Goal: Navigation & Orientation: Understand site structure

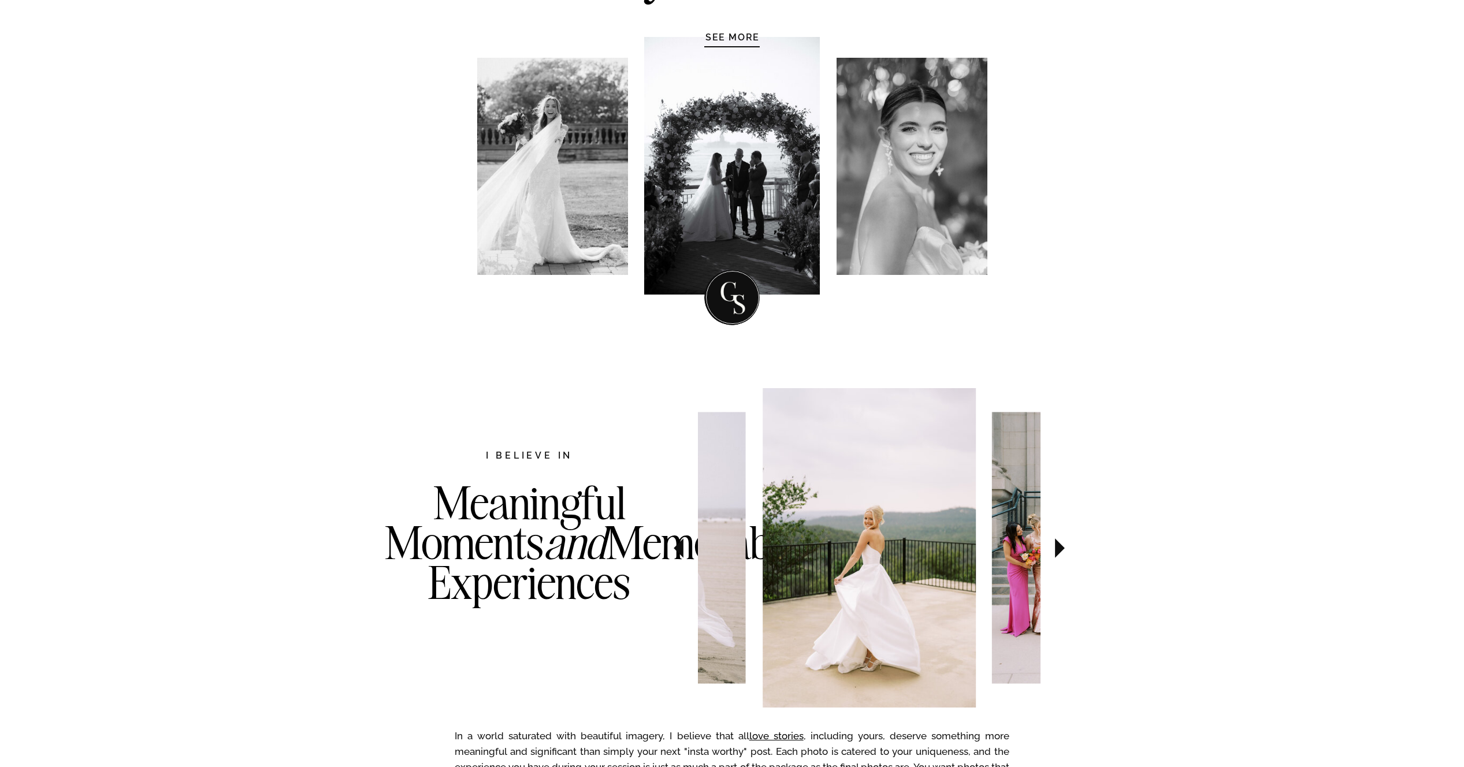
scroll to position [656, 0]
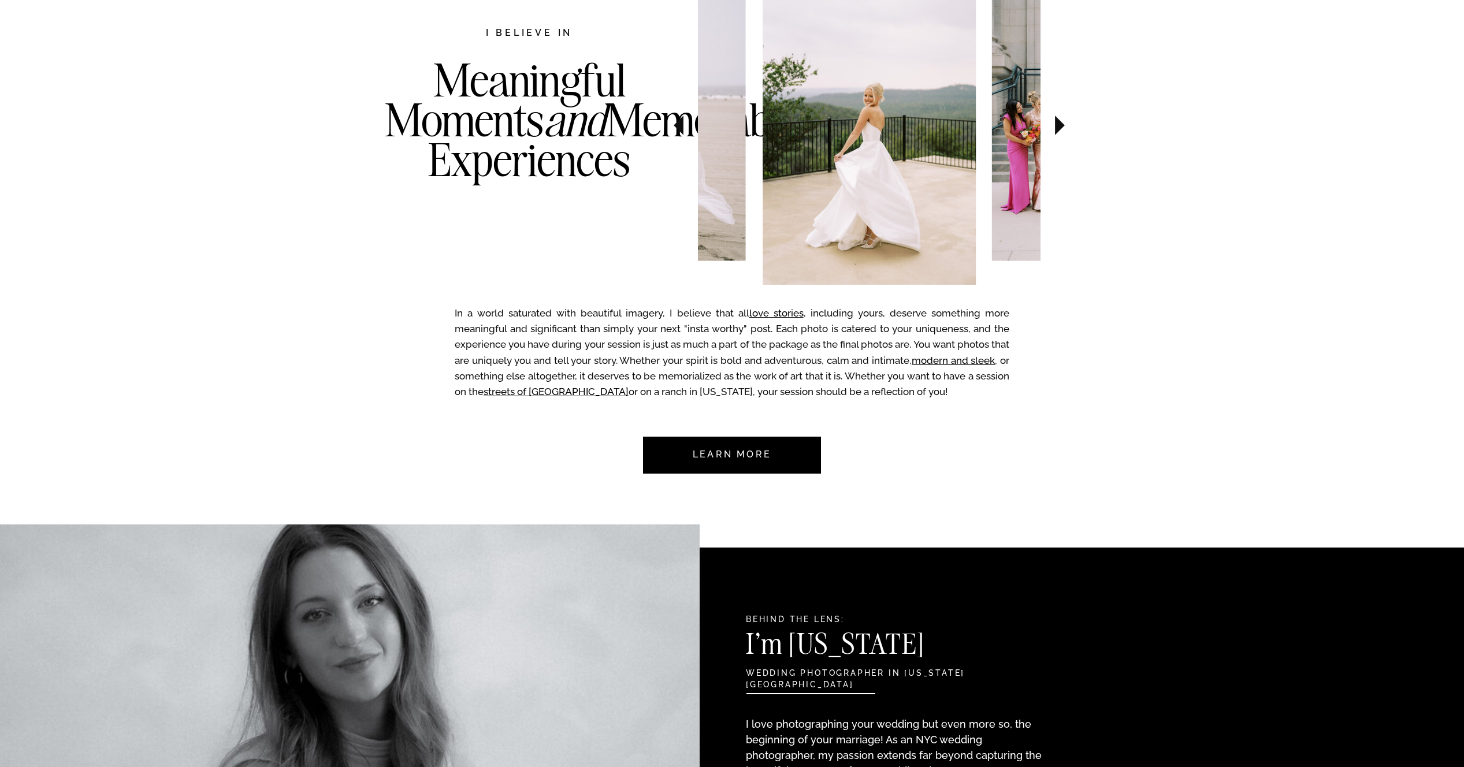
click at [680, 122] on icon at bounding box center [678, 126] width 10 height 20
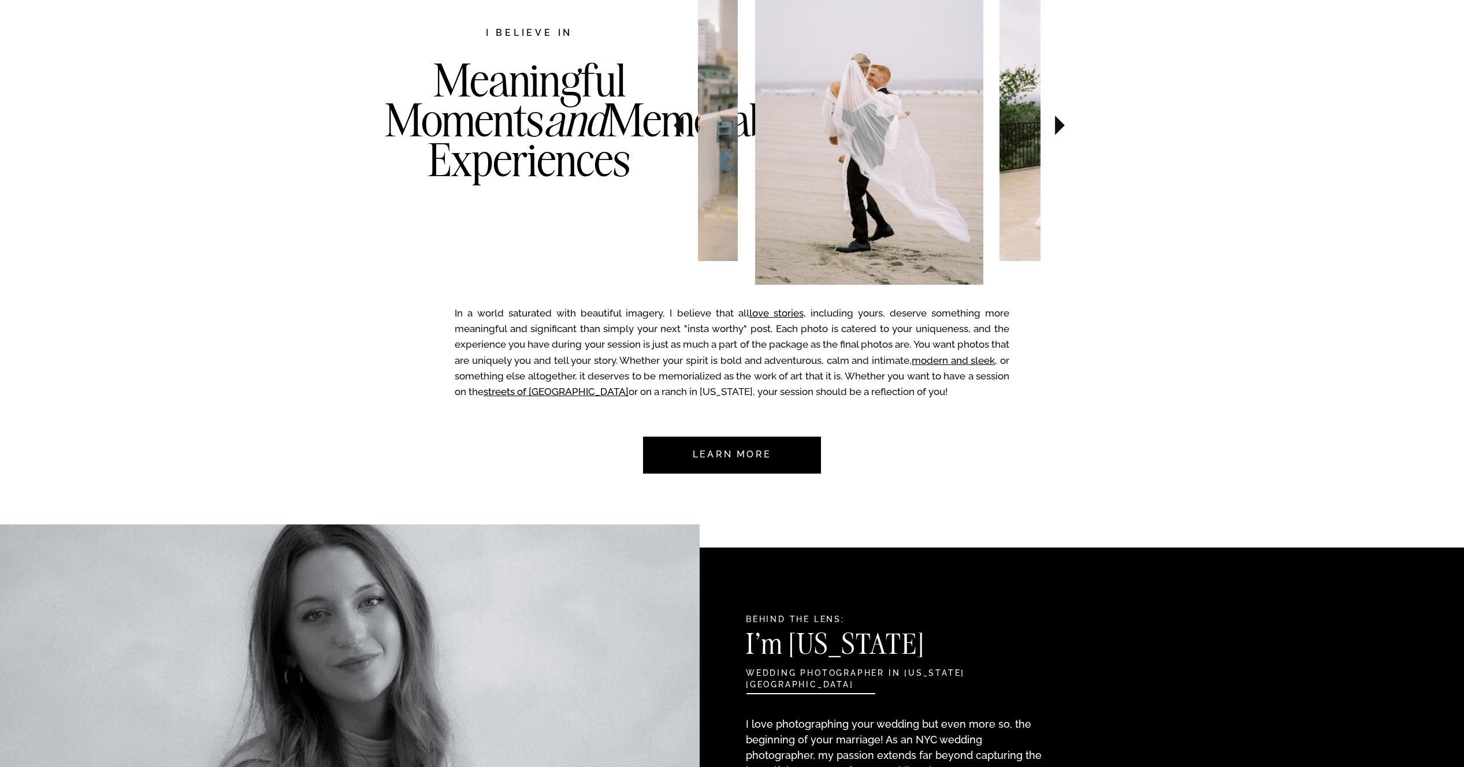
click at [680, 122] on icon at bounding box center [678, 126] width 10 height 20
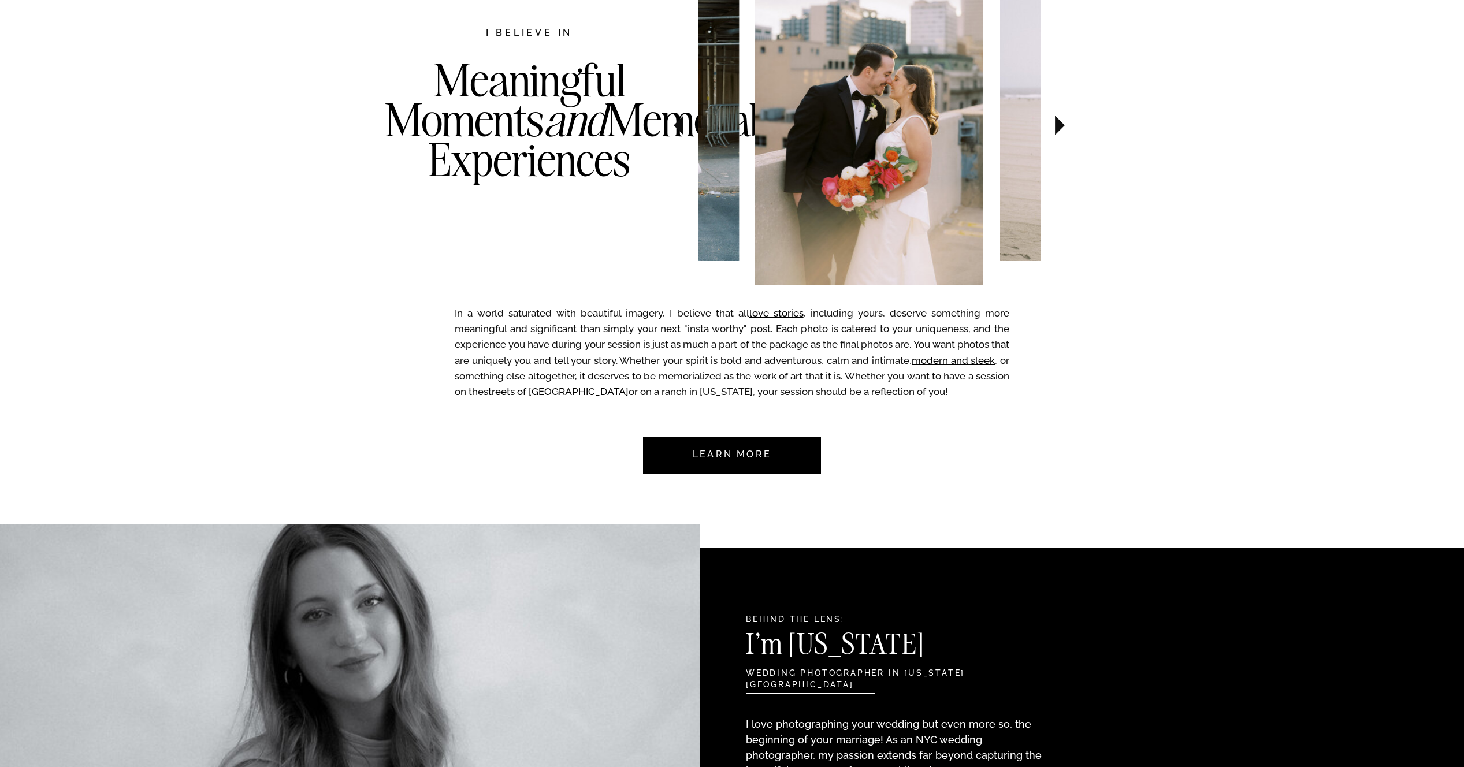
click at [680, 122] on icon at bounding box center [678, 126] width 10 height 20
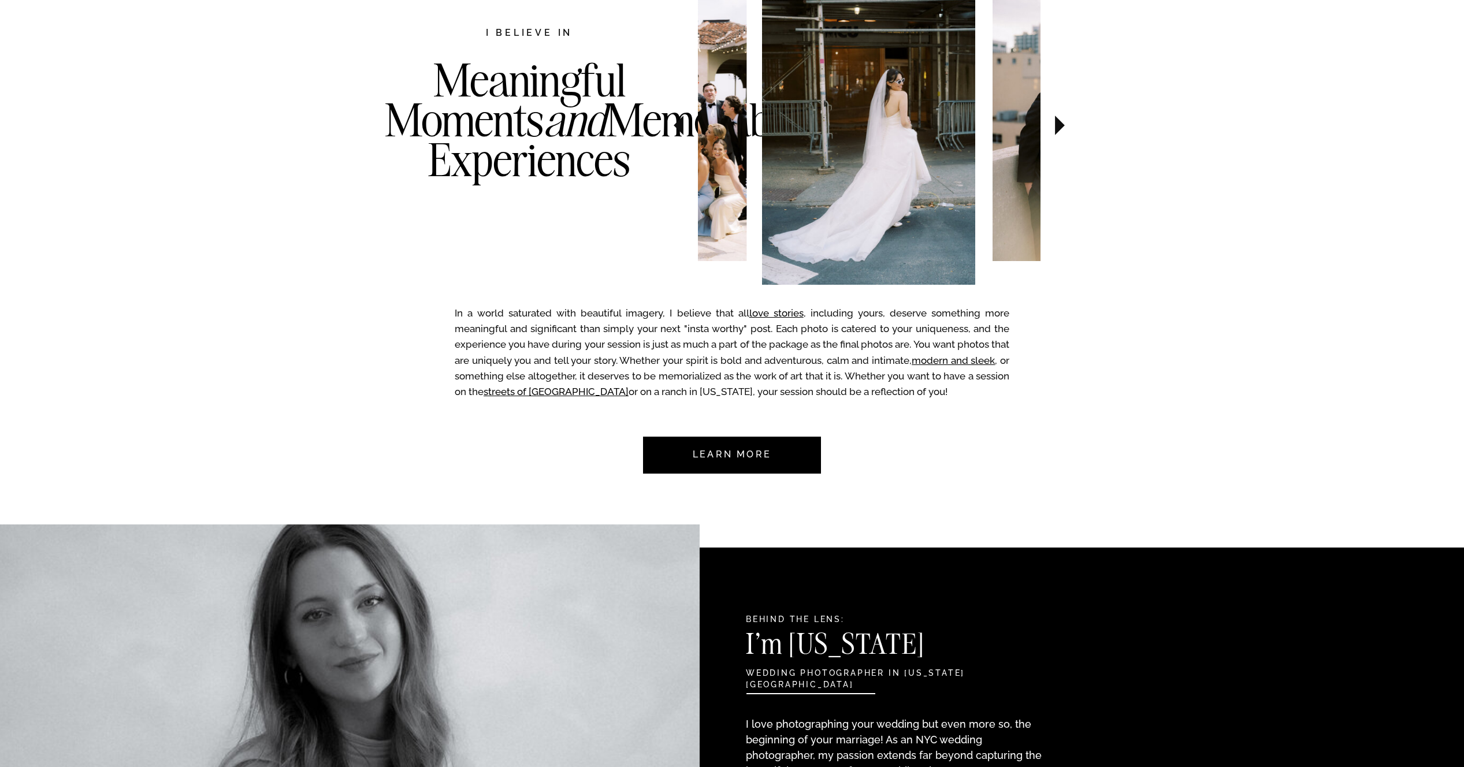
click at [680, 122] on icon at bounding box center [678, 126] width 10 height 20
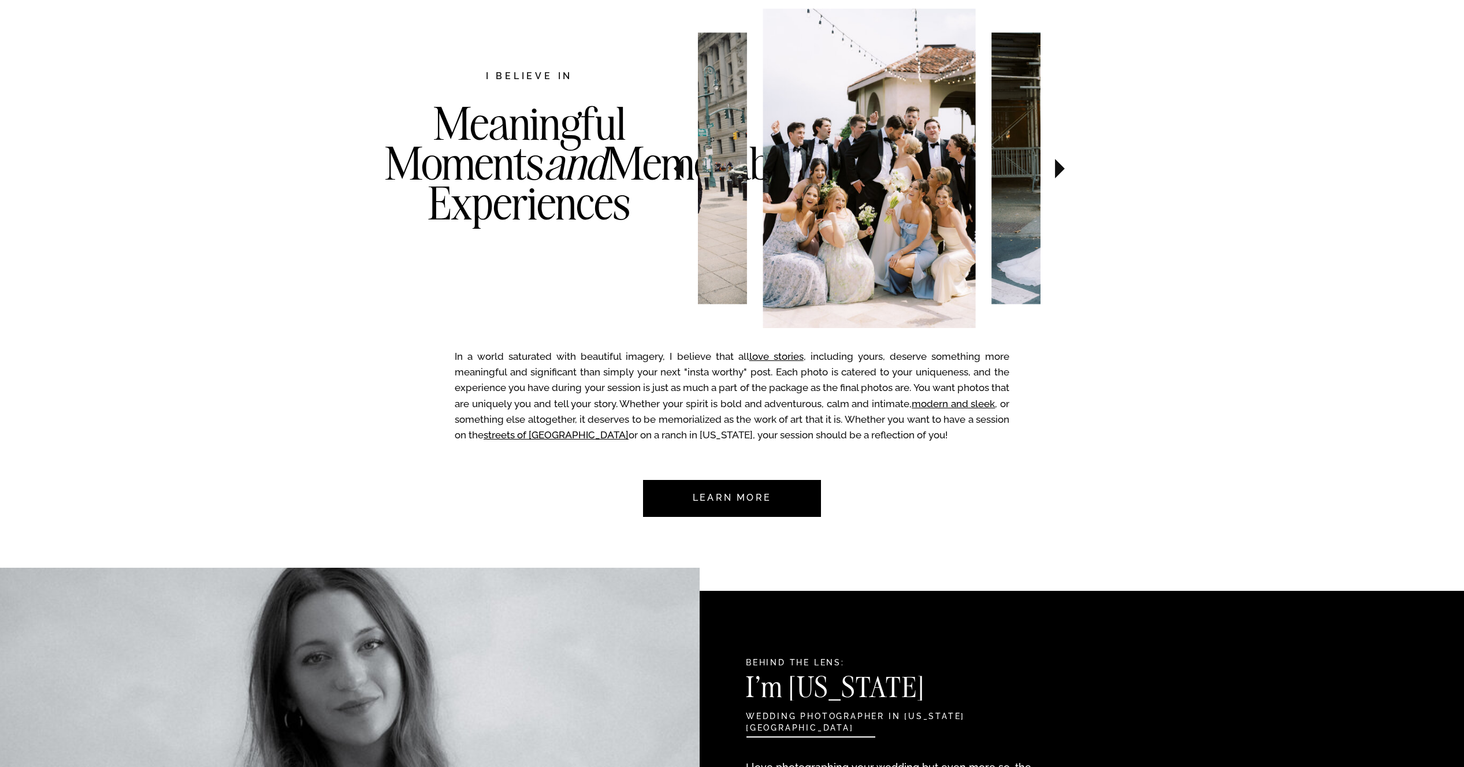
scroll to position [433, 0]
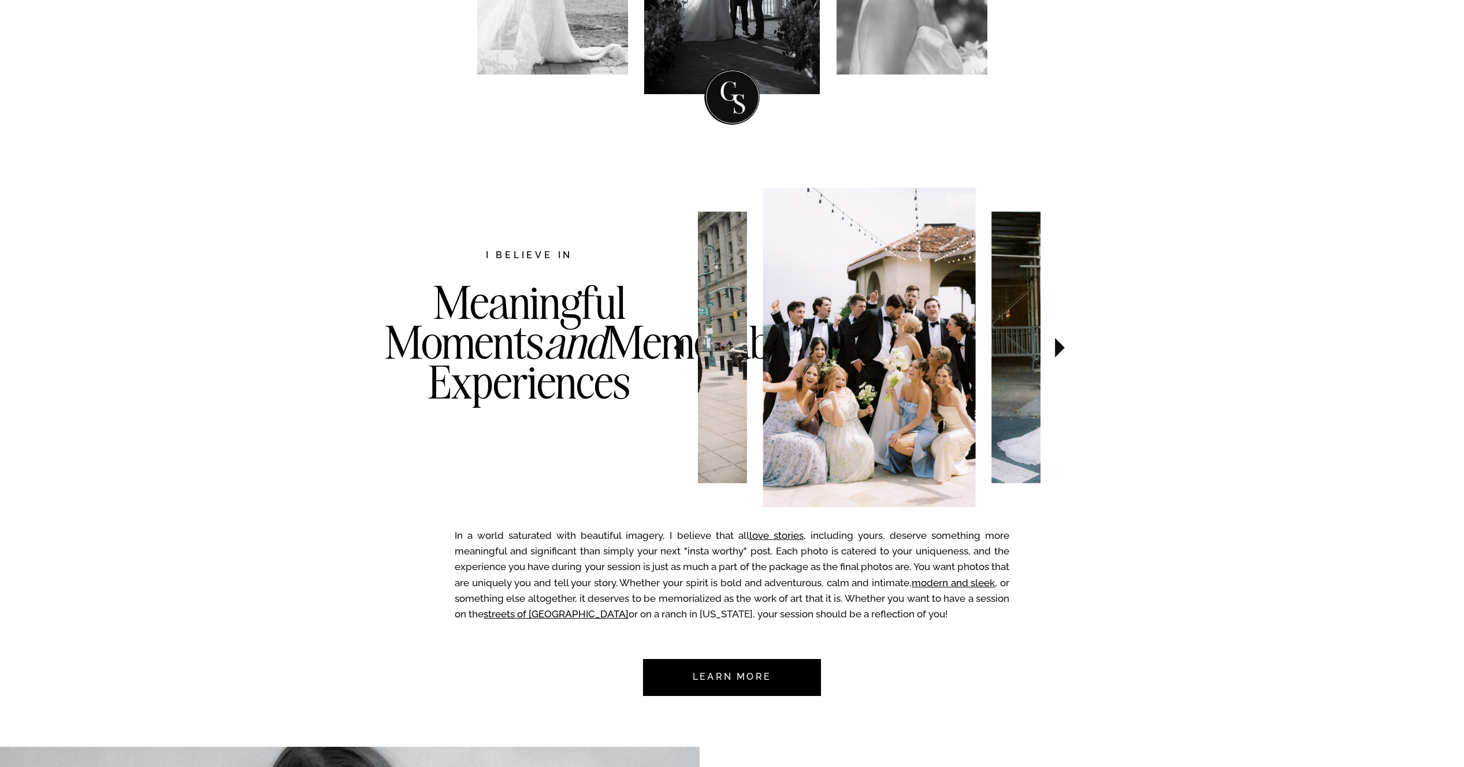
click at [682, 349] on icon at bounding box center [678, 348] width 10 height 20
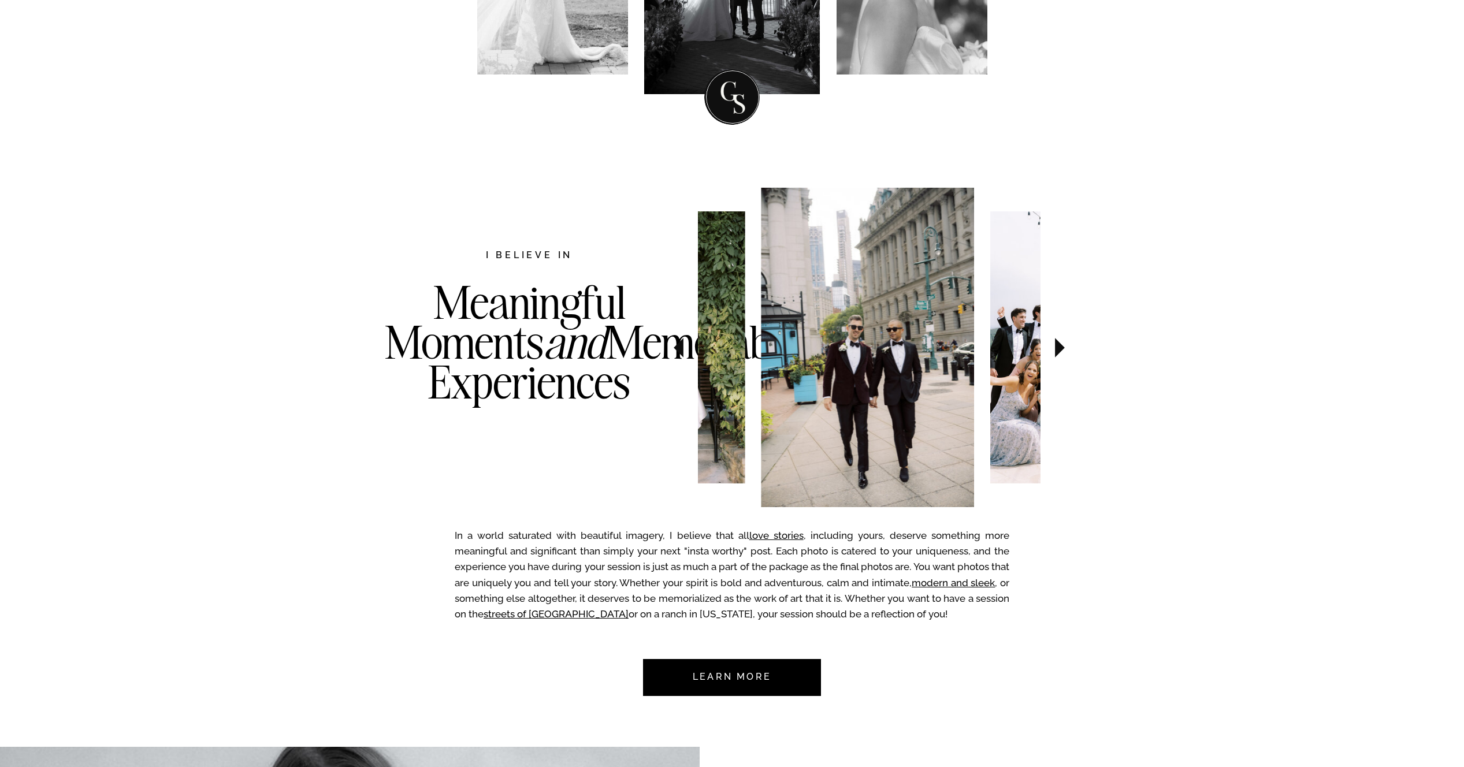
click at [682, 349] on icon at bounding box center [678, 348] width 10 height 20
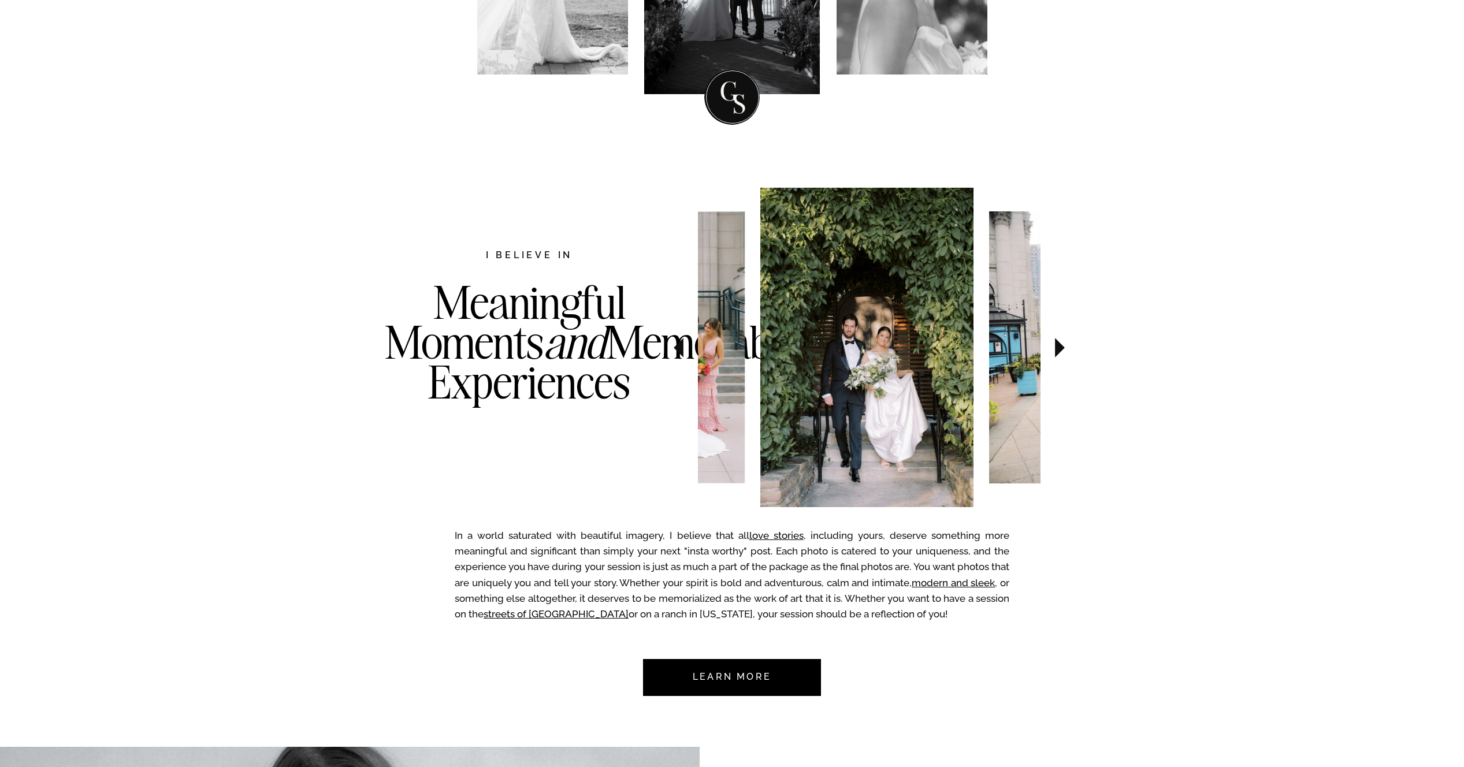
click at [682, 349] on icon at bounding box center [678, 348] width 10 height 20
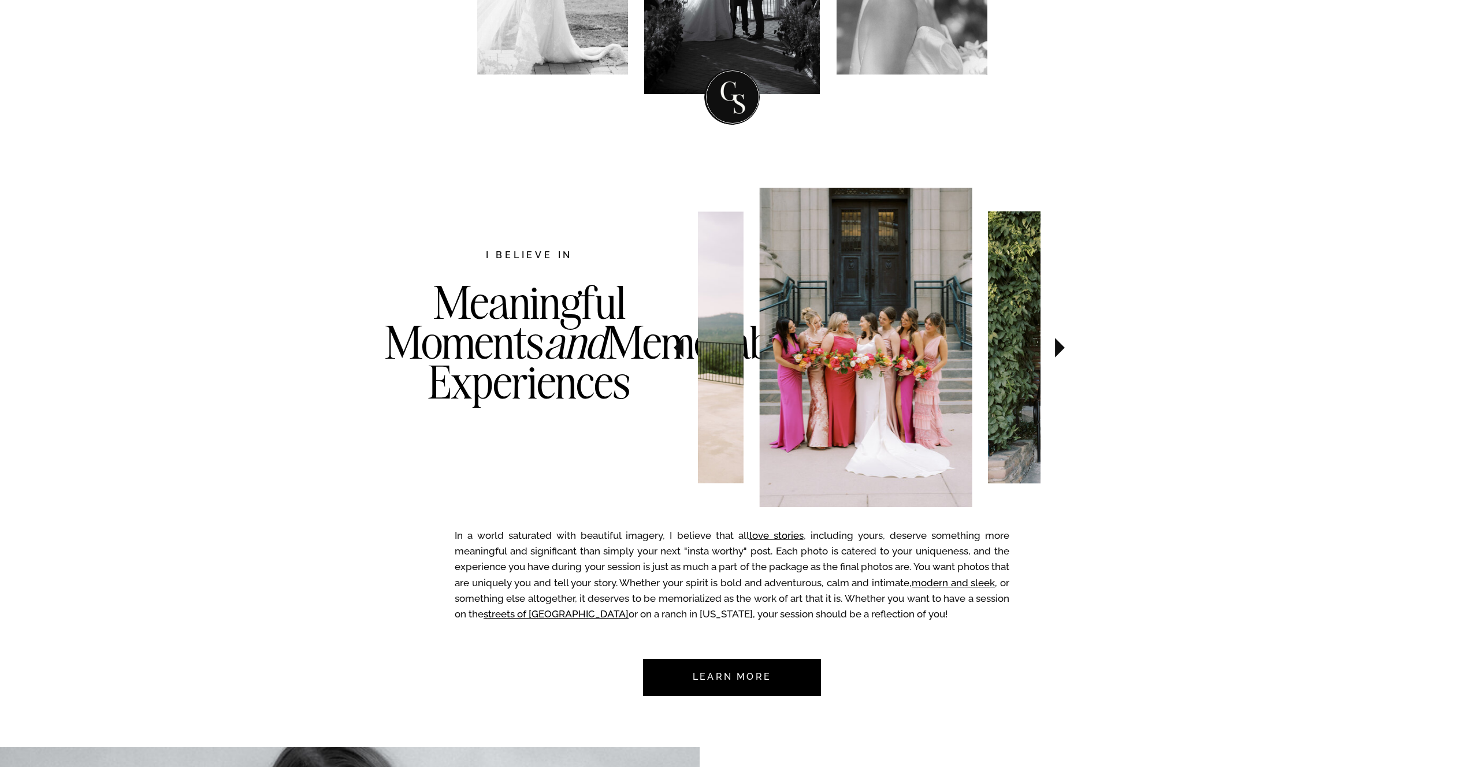
click at [682, 349] on icon at bounding box center [678, 348] width 10 height 20
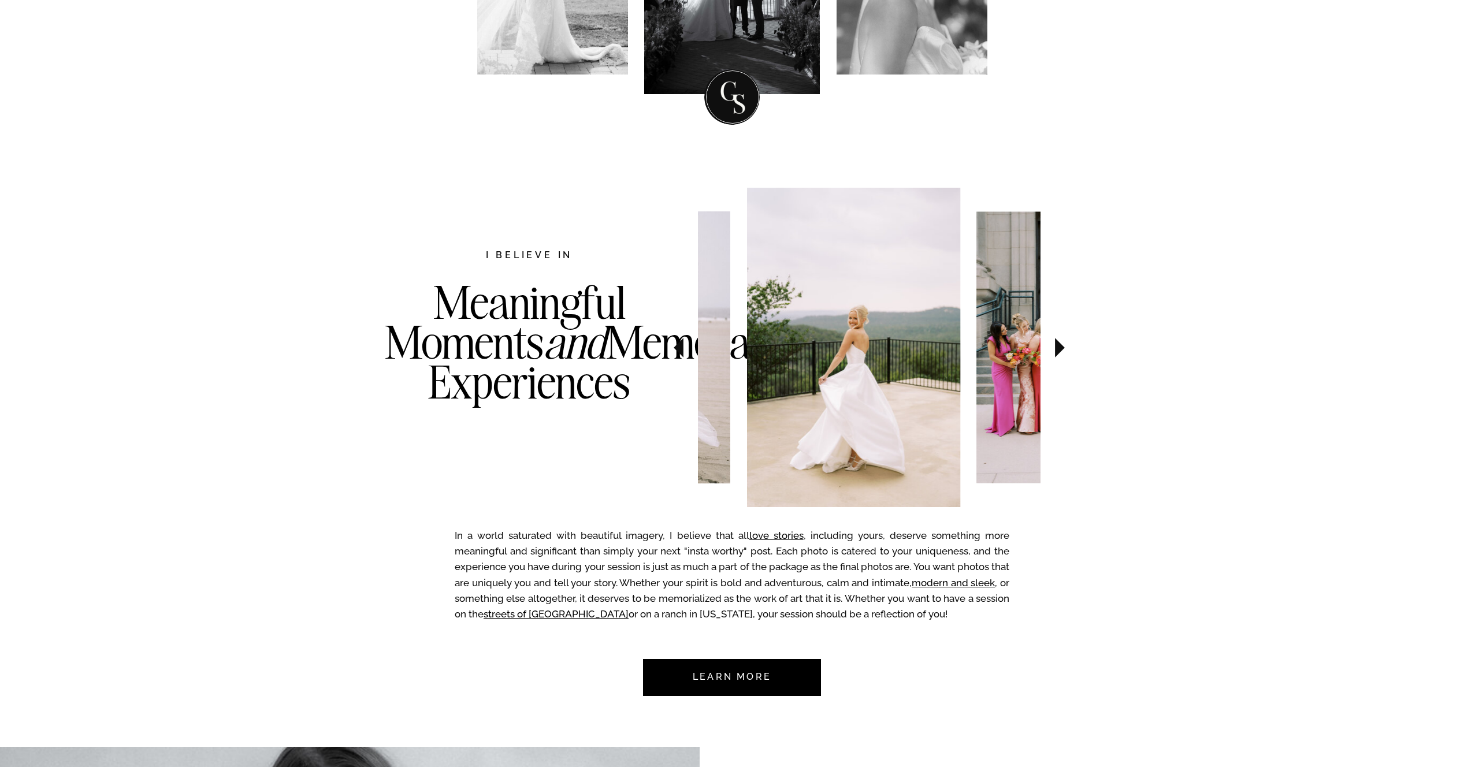
click at [682, 349] on icon at bounding box center [678, 348] width 10 height 20
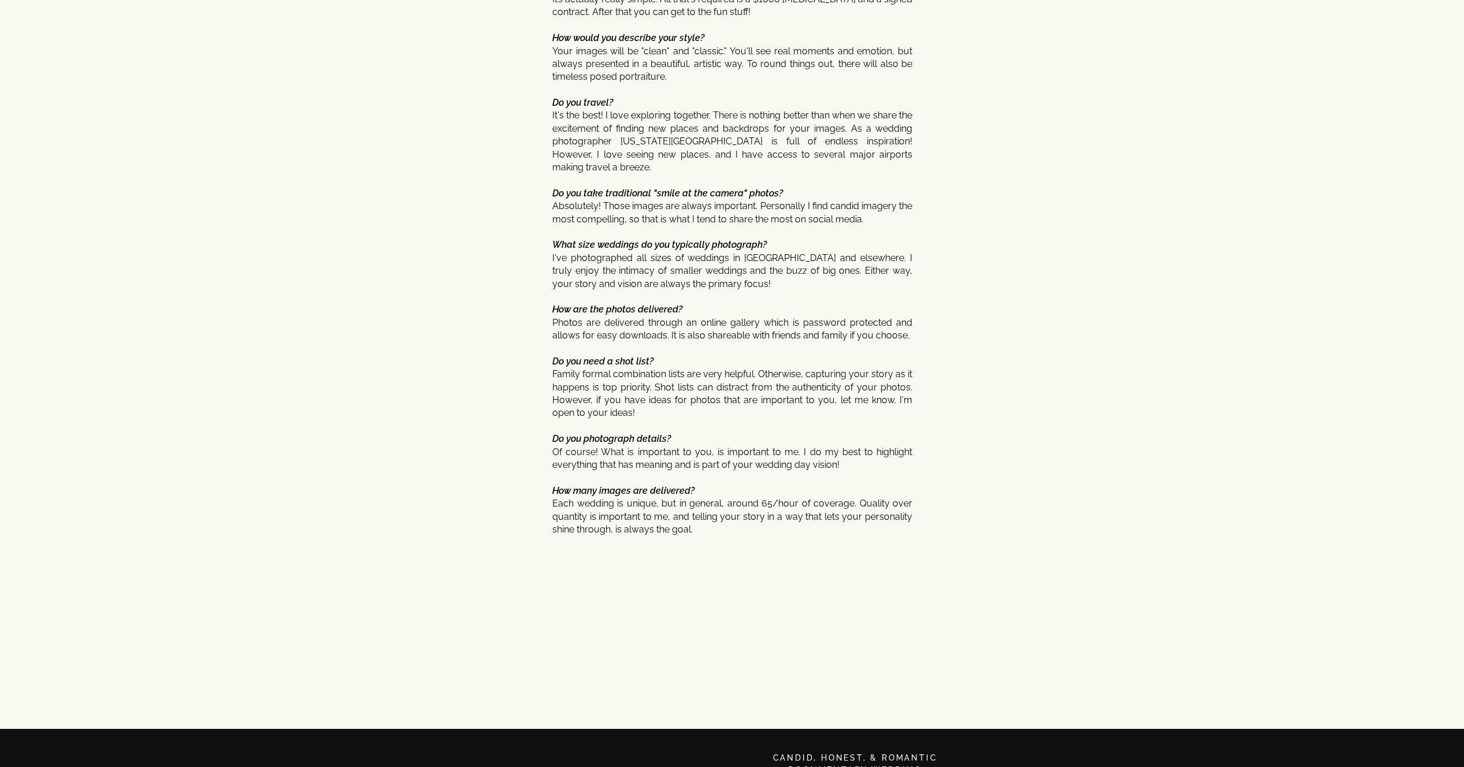
scroll to position [5901, 0]
